Goal: Information Seeking & Learning: Learn about a topic

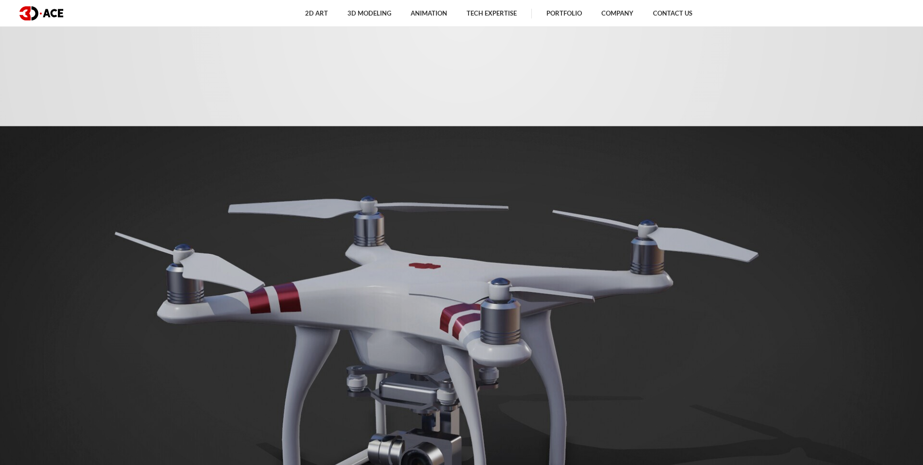
scroll to position [325, 0]
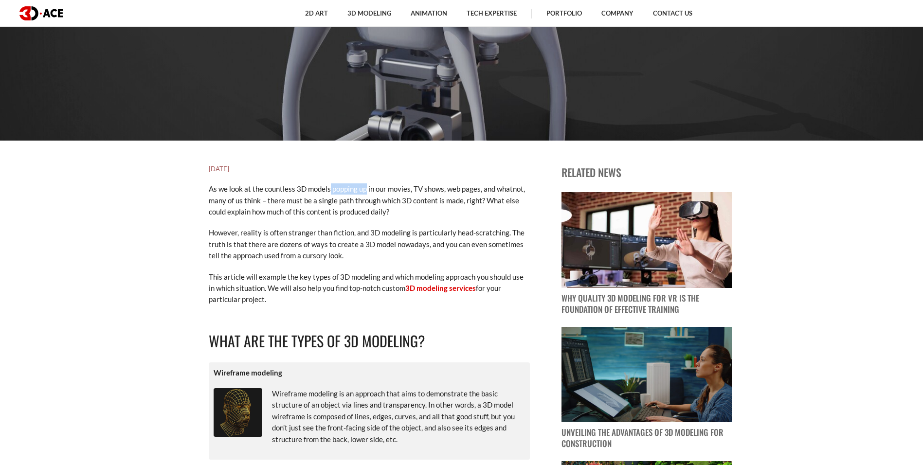
drag, startPoint x: 330, startPoint y: 189, endPoint x: 365, endPoint y: 190, distance: 34.6
click at [365, 190] on p "As we look at the countless 3D models popping up in our movies, TV shows, web p…" at bounding box center [369, 201] width 321 height 34
copy p "popping up"
drag, startPoint x: 499, startPoint y: 187, endPoint x: 523, endPoint y: 191, distance: 23.8
click at [523, 191] on p "As we look at the countless 3D models popping up in our movies, TV shows, web p…" at bounding box center [369, 201] width 321 height 34
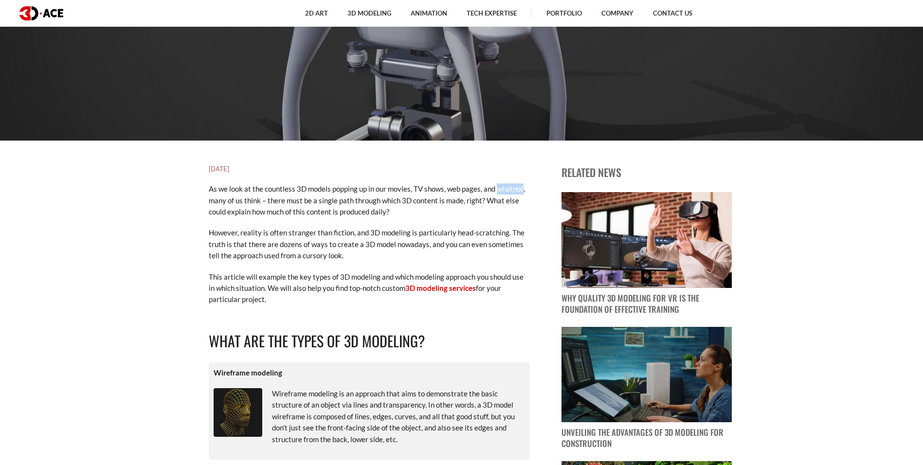
copy p "whatnot"
drag, startPoint x: 301, startPoint y: 257, endPoint x: 325, endPoint y: 261, distance: 24.1
click at [325, 261] on p "However, reality is often stranger than fiction, and 3D modeling is particularl…" at bounding box center [369, 244] width 321 height 34
copy p "cursory"
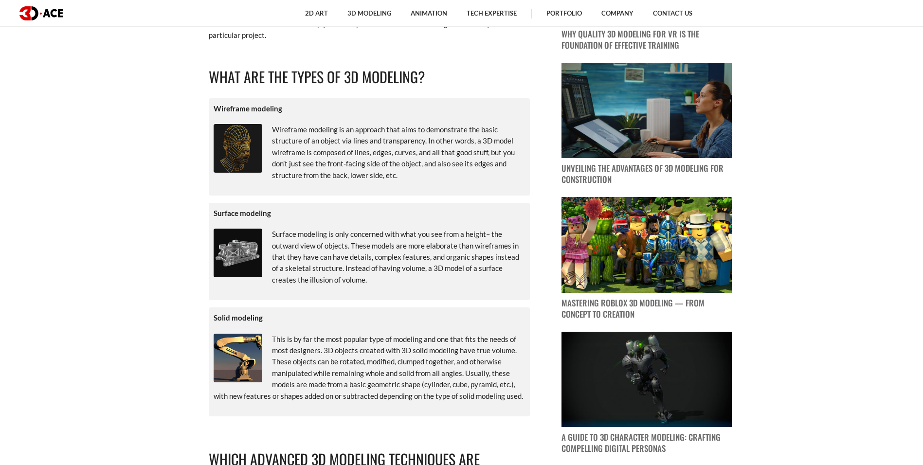
scroll to position [597, 0]
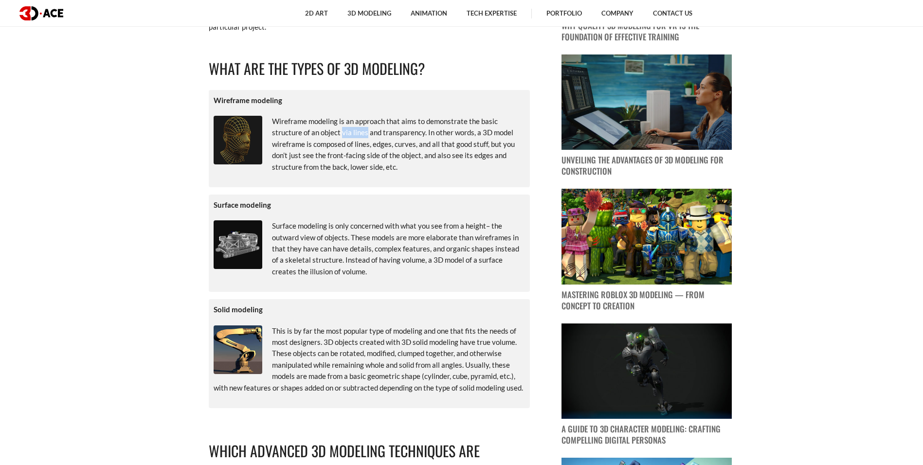
drag, startPoint x: 342, startPoint y: 130, endPoint x: 366, endPoint y: 130, distance: 23.9
click at [366, 130] on p "Wireframe modeling is an approach that aims to demonstrate the basic structure …" at bounding box center [370, 144] width 312 height 57
copy p "via lines"
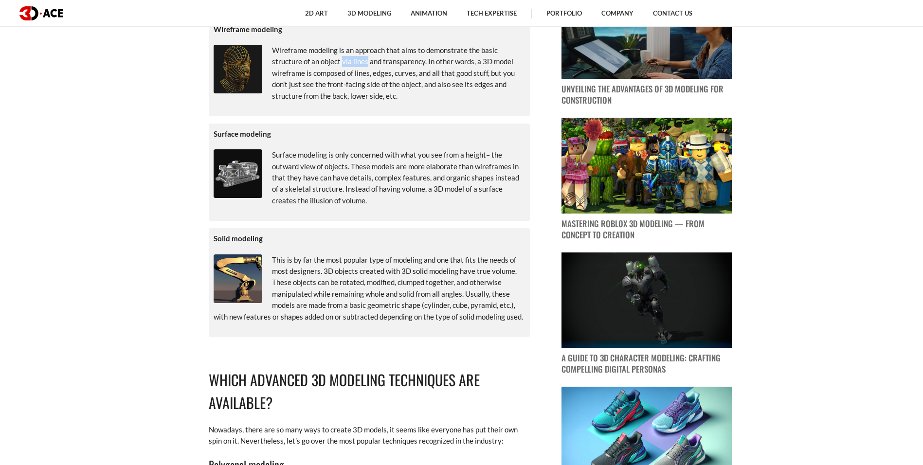
scroll to position [675, 0]
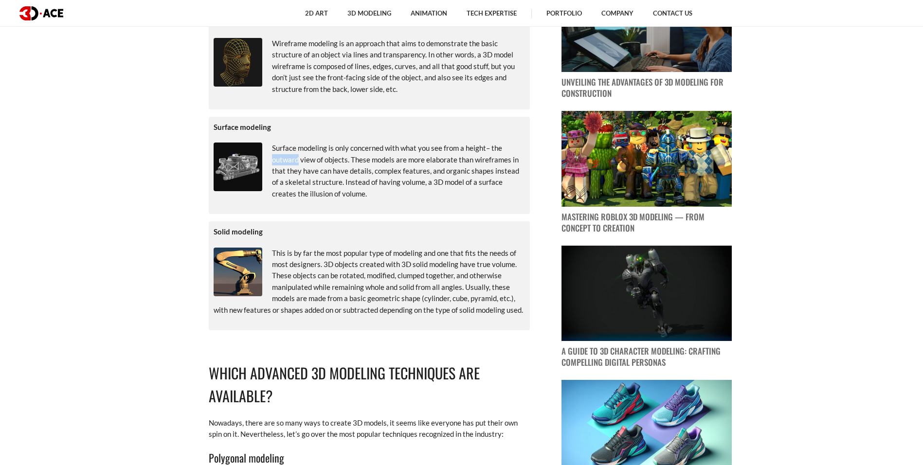
drag, startPoint x: 272, startPoint y: 161, endPoint x: 299, endPoint y: 163, distance: 27.8
click at [299, 163] on p "Surface modeling is only concerned with what you see from a height– the outward…" at bounding box center [370, 171] width 312 height 57
copy p "outward"
drag, startPoint x: 427, startPoint y: 160, endPoint x: 460, endPoint y: 157, distance: 33.2
click at [460, 157] on p "Surface modeling is only concerned with what you see from a height– the outward…" at bounding box center [370, 171] width 312 height 57
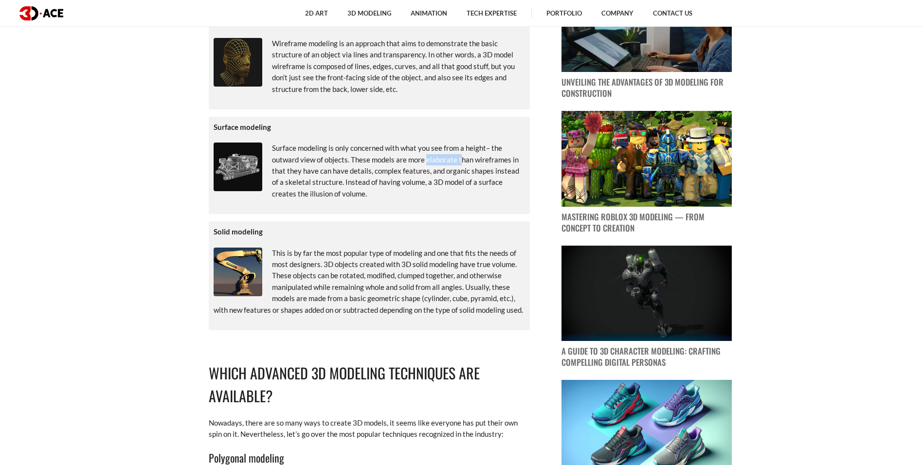
copy p "elaborate t"
click at [324, 208] on div "Surface modeling Surface modeling is only concerned with what you see from a he…" at bounding box center [369, 165] width 321 height 97
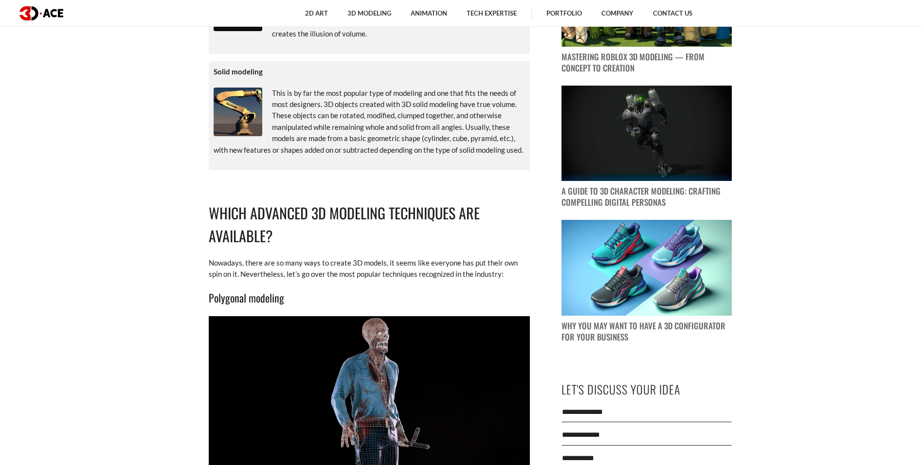
scroll to position [850, 0]
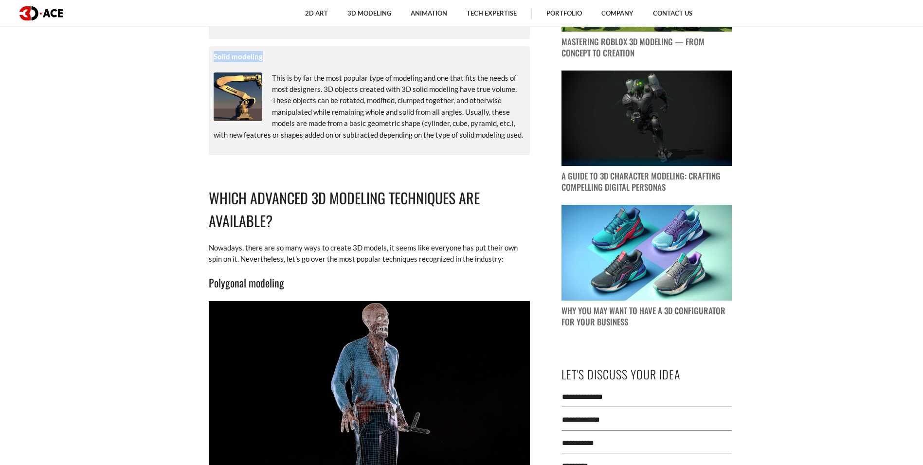
drag, startPoint x: 214, startPoint y: 55, endPoint x: 259, endPoint y: 57, distance: 45.4
click at [261, 60] on p "Solid modeling" at bounding box center [370, 56] width 312 height 11
copy p "Solid modeling"
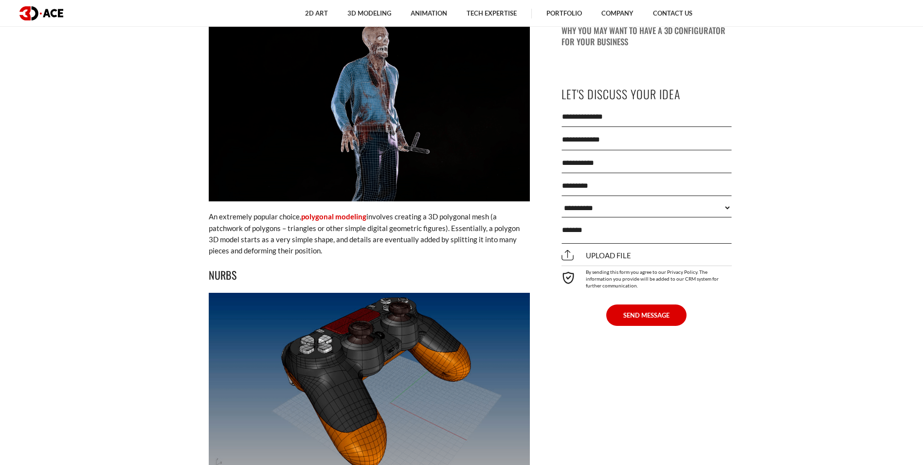
scroll to position [1149, 0]
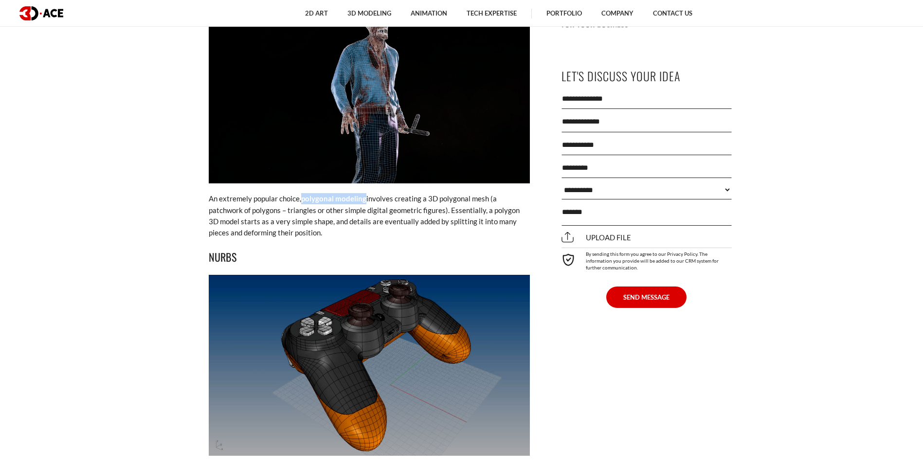
drag, startPoint x: 350, startPoint y: 198, endPoint x: 366, endPoint y: 200, distance: 15.7
click at [366, 200] on p "An extremely popular choice, polygonal modeling involves creating a 3D polygona…" at bounding box center [369, 216] width 321 height 46
copy p "polygonal modeling"
drag, startPoint x: 210, startPoint y: 251, endPoint x: 240, endPoint y: 256, distance: 30.6
click at [240, 256] on h3 "NURBS" at bounding box center [369, 257] width 321 height 17
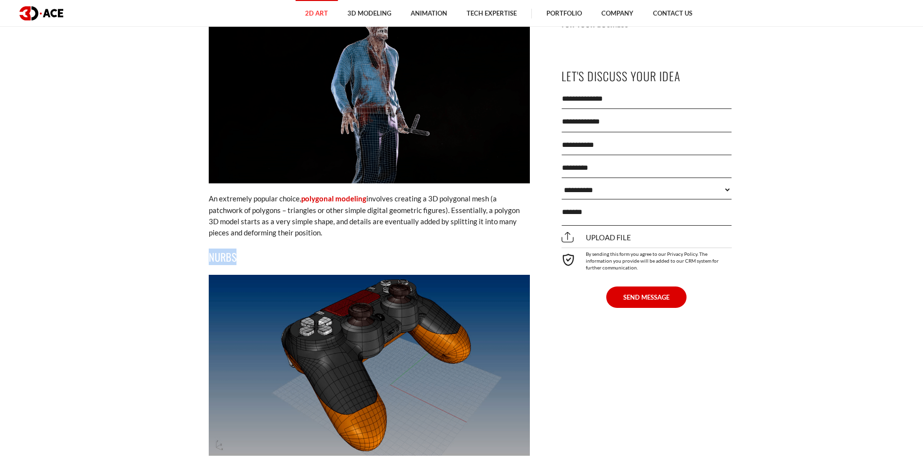
copy h3 "NURBS"
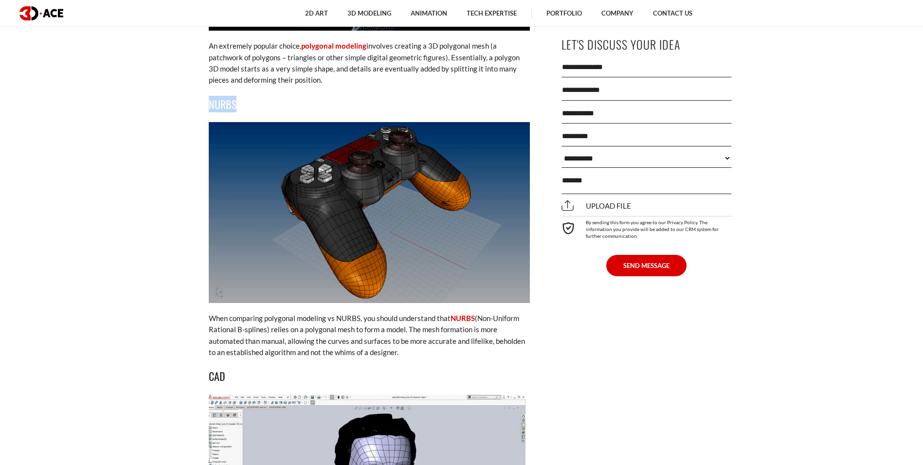
scroll to position [1311, 0]
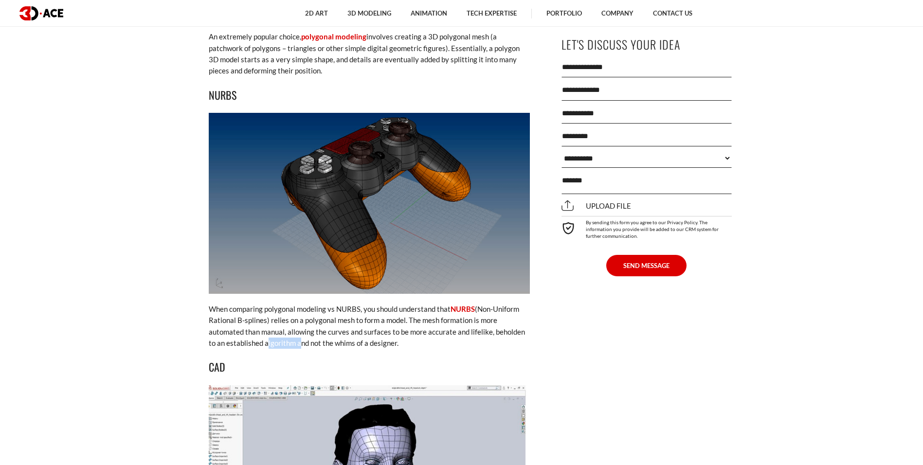
drag, startPoint x: 264, startPoint y: 344, endPoint x: 296, endPoint y: 346, distance: 32.7
click at [296, 346] on p "When comparing polygonal modeling vs NURBS, you should understand that NURBS (N…" at bounding box center [369, 327] width 321 height 46
drag, startPoint x: 335, startPoint y: 345, endPoint x: 356, endPoint y: 350, distance: 21.0
click at [356, 346] on p "When comparing polygonal modeling vs NURBS, you should understand that NURBS (N…" at bounding box center [369, 327] width 321 height 46
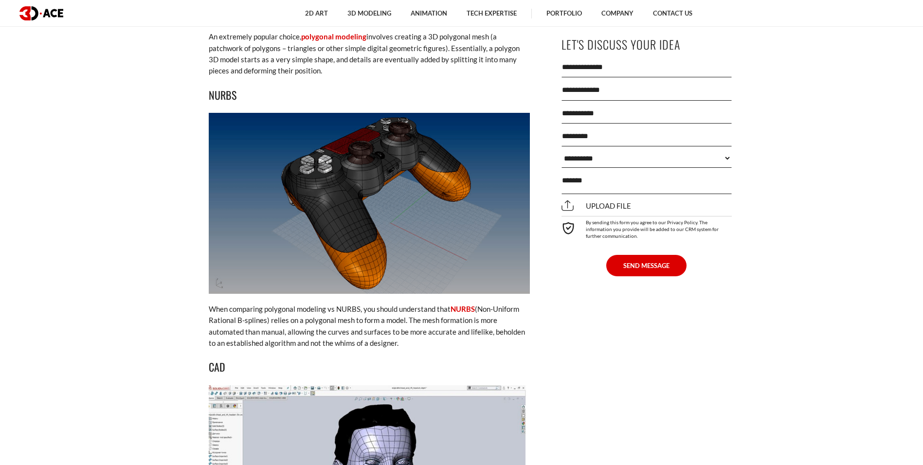
scroll to position [1635, 0]
